Goal: Answer question/provide support

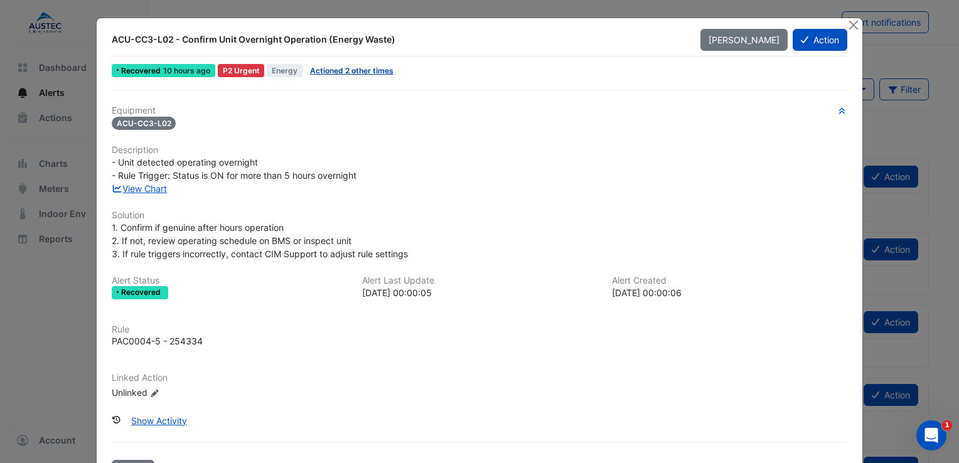
click at [366, 72] on link "Actioned 2 other times" at bounding box center [352, 70] width 84 height 9
click at [811, 41] on button "Action" at bounding box center [820, 40] width 55 height 22
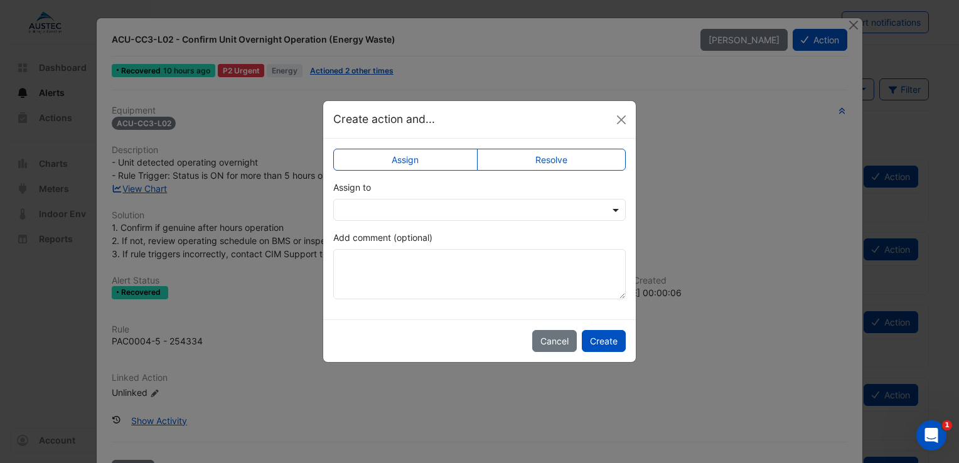
click at [615, 212] on span at bounding box center [618, 209] width 16 height 13
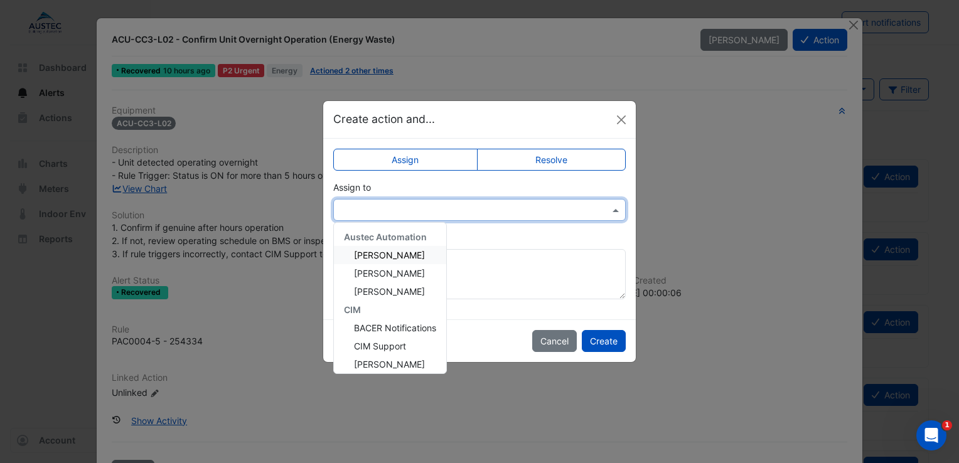
click at [402, 257] on span "[PERSON_NAME]" at bounding box center [389, 255] width 71 height 11
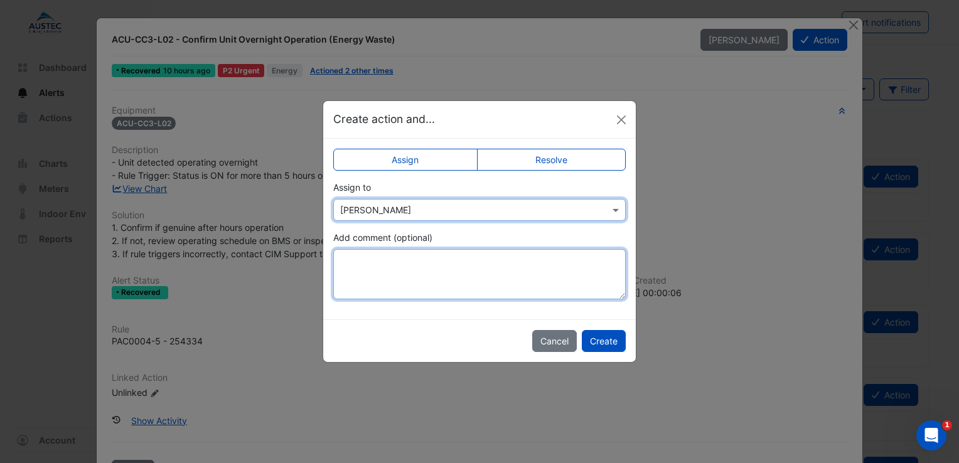
click at [389, 260] on textarea "Add comment (optional)" at bounding box center [479, 274] width 293 height 50
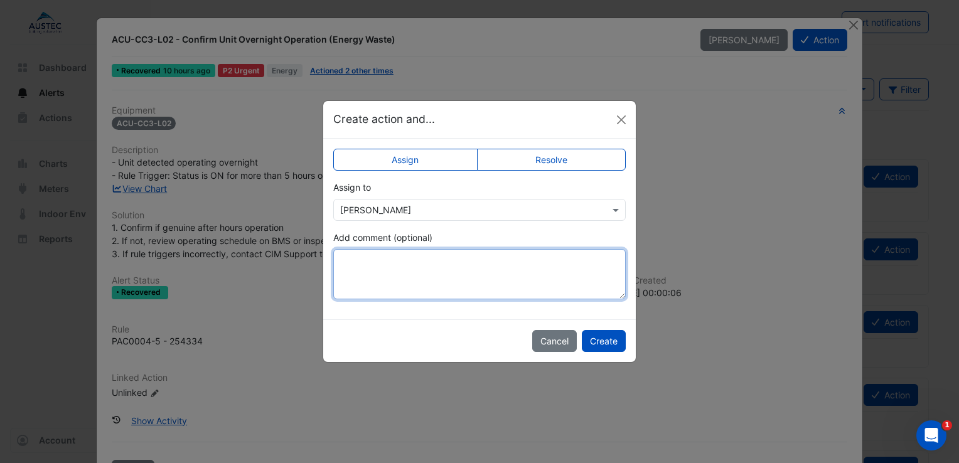
paste textarea "**********"
type textarea "**********"
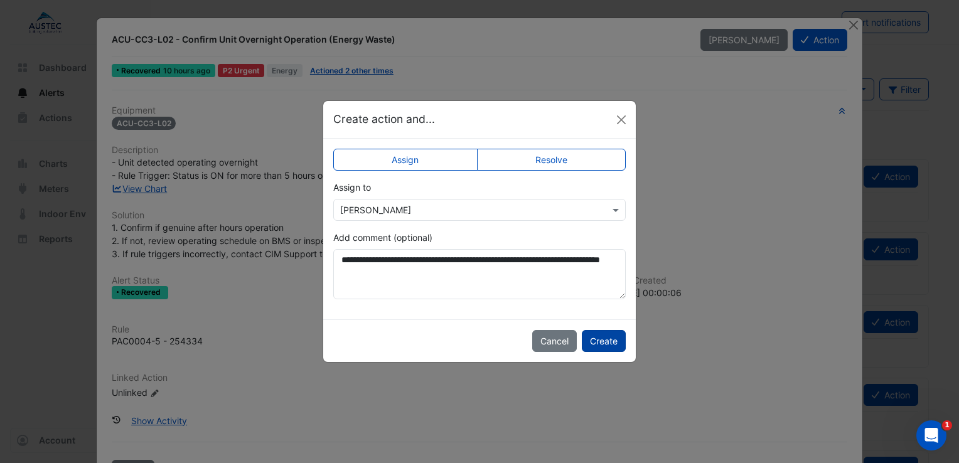
click at [598, 345] on button "Create" at bounding box center [604, 341] width 44 height 22
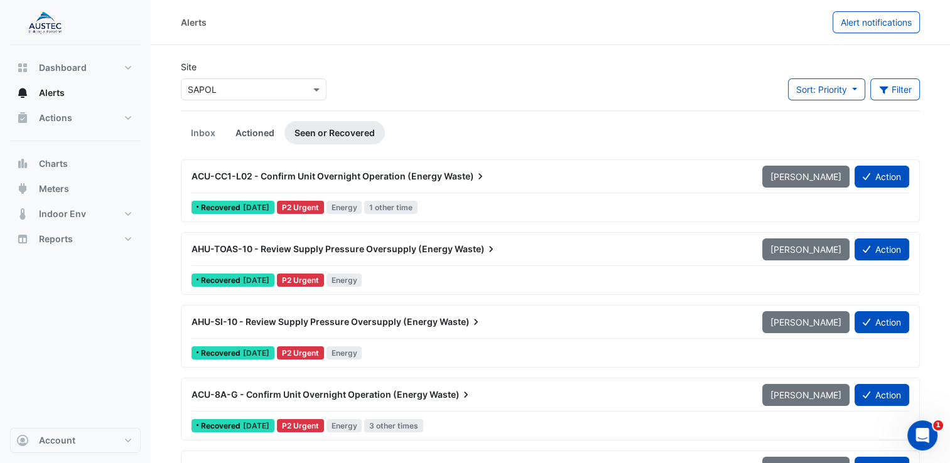
click at [242, 134] on link "Actioned" at bounding box center [254, 132] width 59 height 23
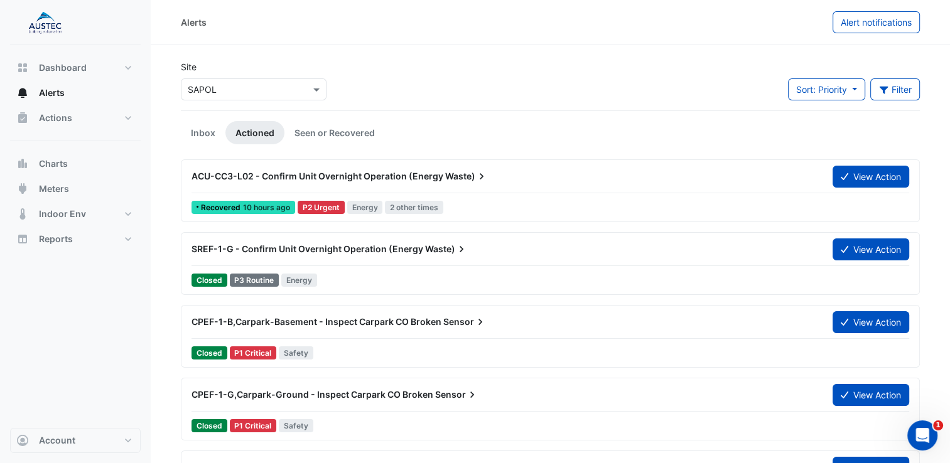
click at [348, 181] on div "ACU-CC3-L02 - Confirm Unit Overnight Operation (Energy Waste)" at bounding box center [505, 176] width 626 height 13
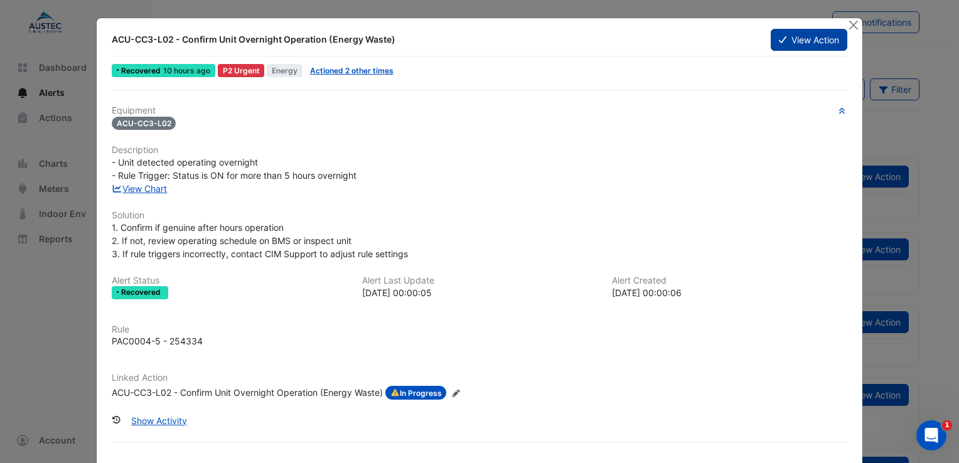
click at [799, 45] on button "View Action" at bounding box center [809, 40] width 77 height 22
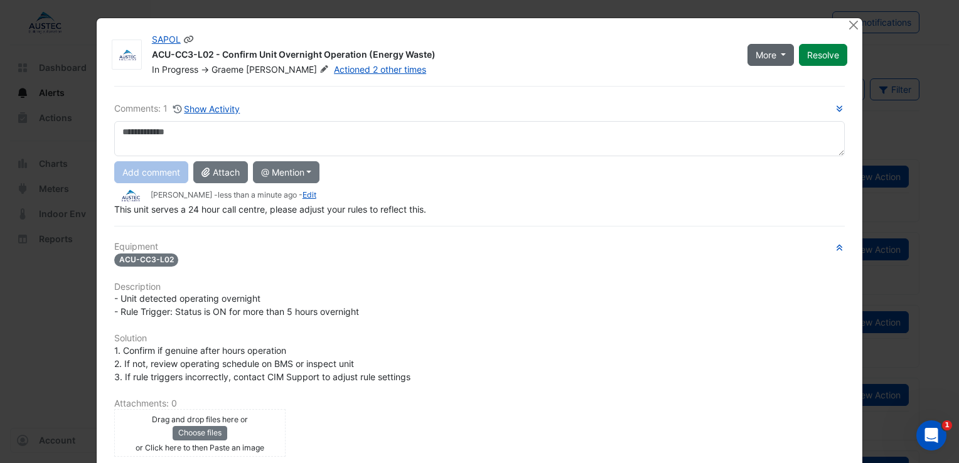
click at [777, 54] on button "More" at bounding box center [771, 55] width 47 height 22
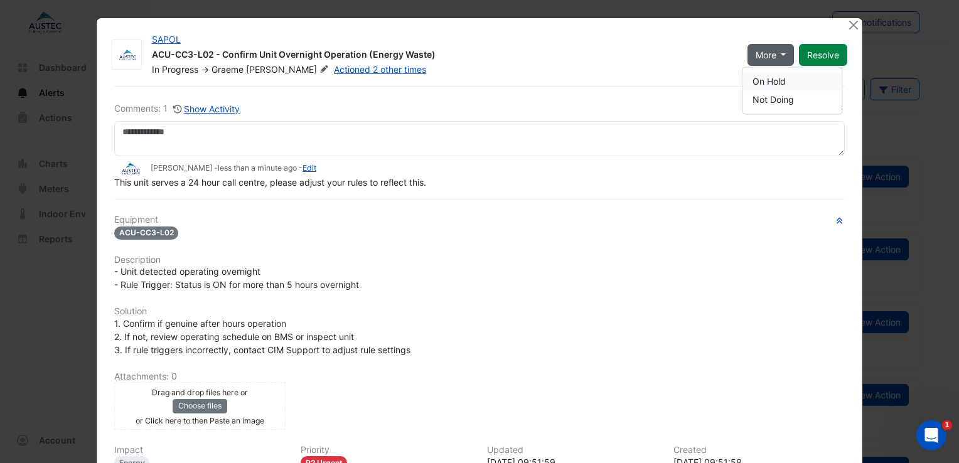
drag, startPoint x: 759, startPoint y: 73, endPoint x: 750, endPoint y: 83, distance: 13.3
drag, startPoint x: 750, startPoint y: 83, endPoint x: 625, endPoint y: 180, distance: 158.4
click at [625, 180] on div "This unit serves a 24 hour call centre, please adjust your rules to reflect thi…" at bounding box center [479, 182] width 731 height 13
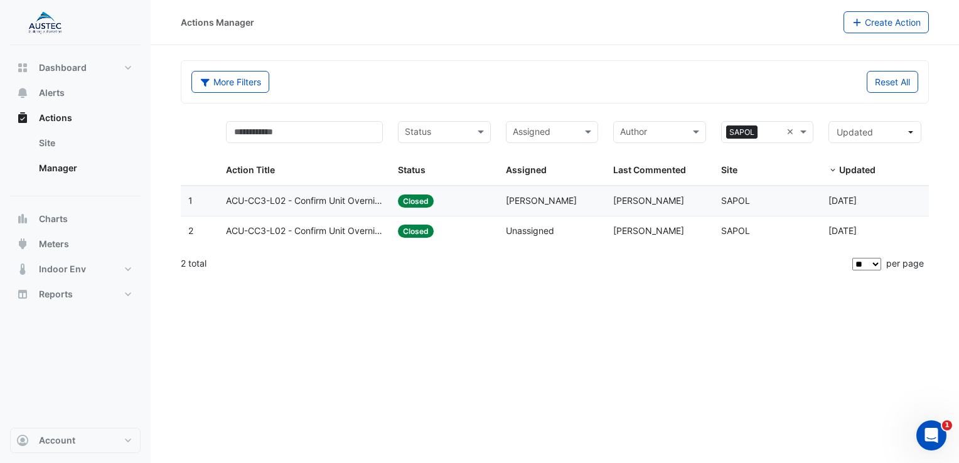
click at [284, 200] on span "ACU-CC3-L02 - Confirm Unit Overnight Operation (Energy Waste)" at bounding box center [304, 201] width 157 height 14
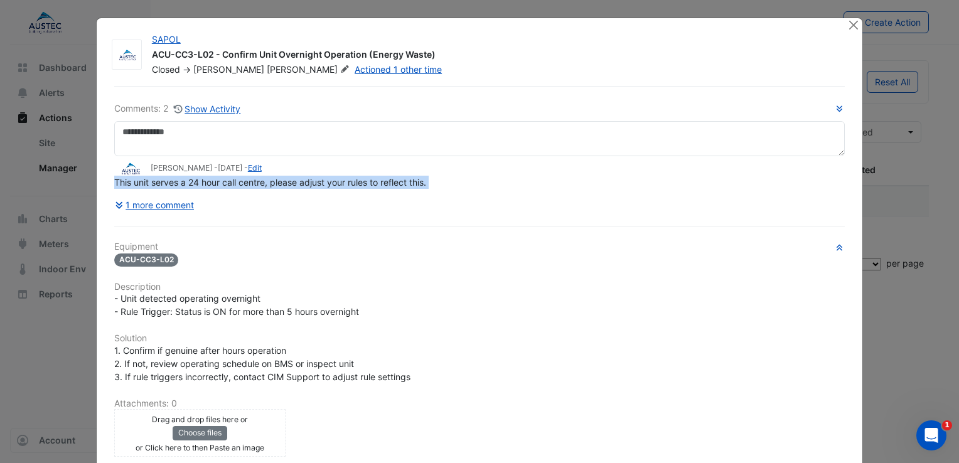
drag, startPoint x: 111, startPoint y: 207, endPoint x: 314, endPoint y: 197, distance: 203.7
click at [314, 197] on div "Comments: 2 Show Activity Graeme Atkinson - 7 days ago - Edit This unit serves …" at bounding box center [479, 159] width 731 height 114
copy div "This unit serves a 24 hour call centre, please adjust your rules to reflect thi…"
click at [851, 25] on button "Close" at bounding box center [853, 24] width 13 height 13
